Goal: Task Accomplishment & Management: Manage account settings

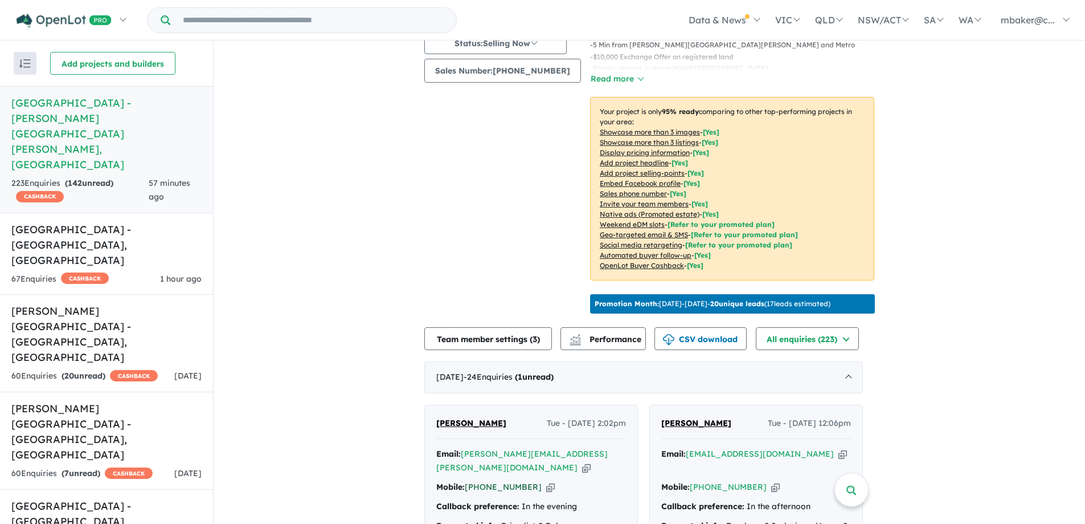
scroll to position [218, 0]
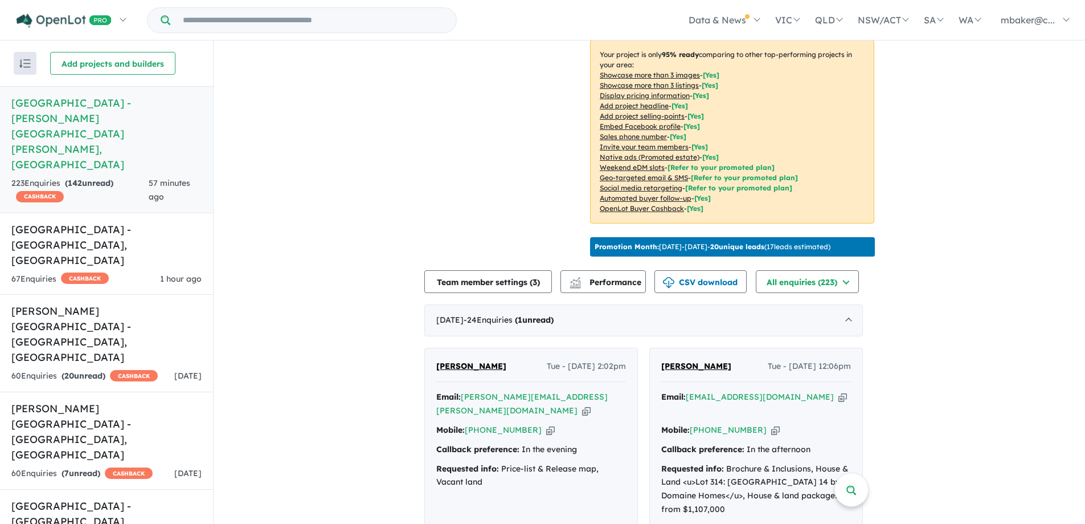
click at [469, 361] on span "[PERSON_NAME]" at bounding box center [471, 366] width 70 height 10
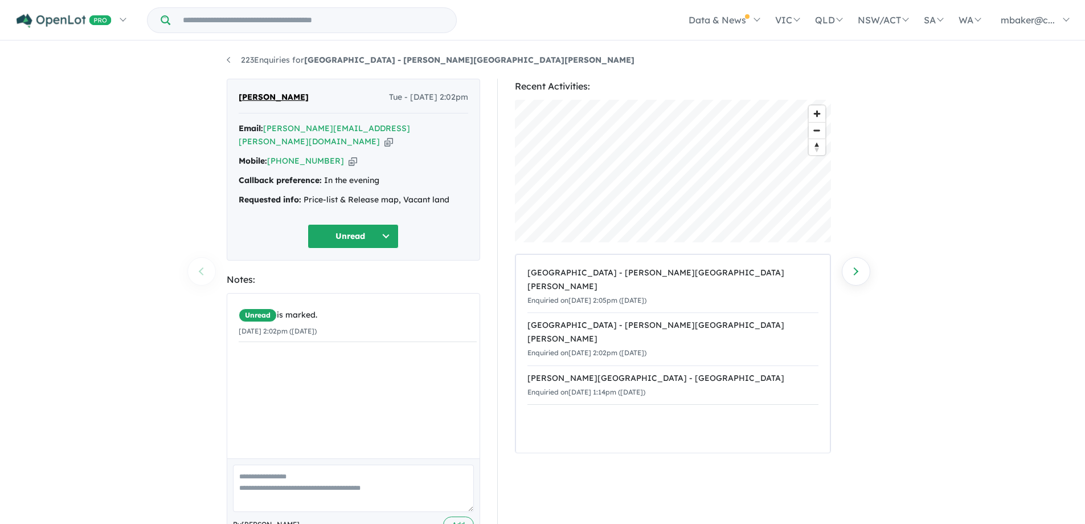
click at [385, 136] on icon "button" at bounding box center [389, 142] width 9 height 12
click at [337, 224] on button "Unread" at bounding box center [353, 236] width 91 height 24
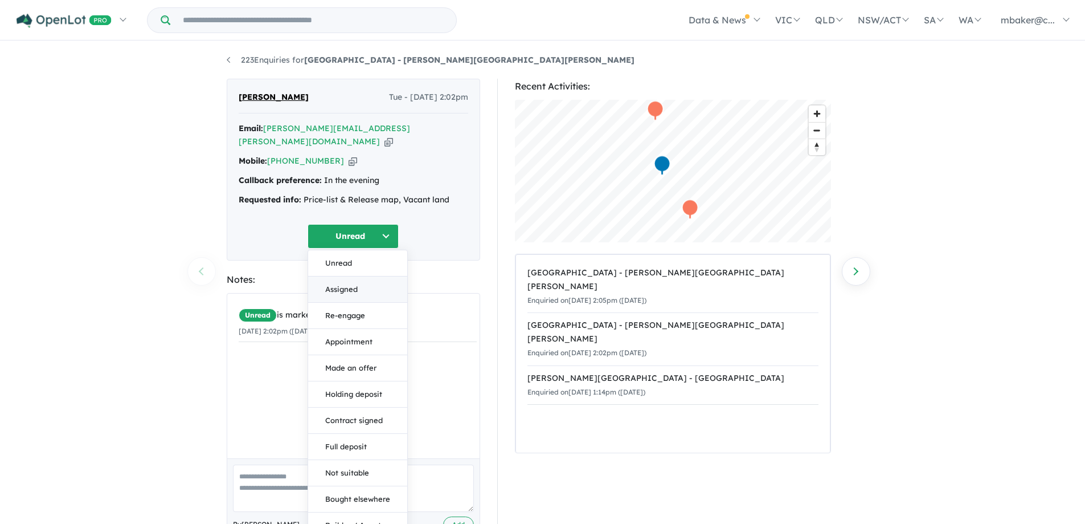
click at [342, 276] on button "Assigned" at bounding box center [357, 289] width 99 height 26
